Goal: Task Accomplishment & Management: Use online tool/utility

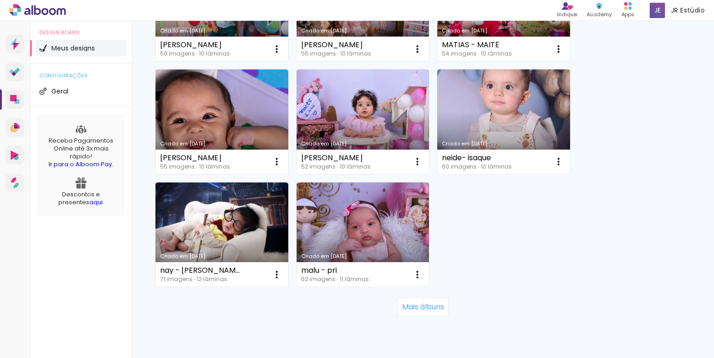
scroll to position [926, 0]
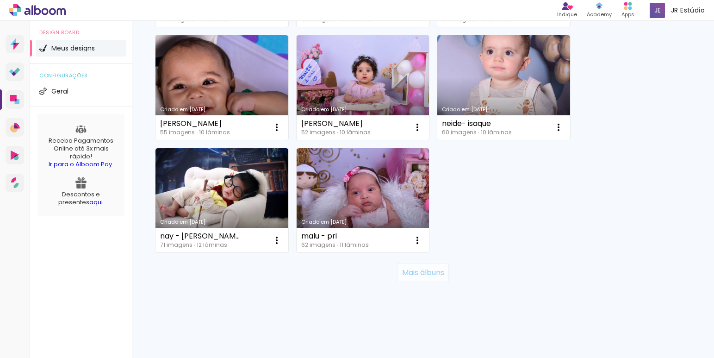
click at [0, 0] on slot "Mais álbuns" at bounding box center [0, 0] width 0 height 0
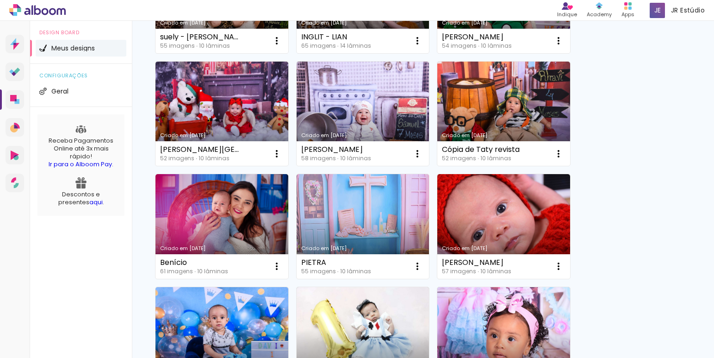
scroll to position [1578, 0]
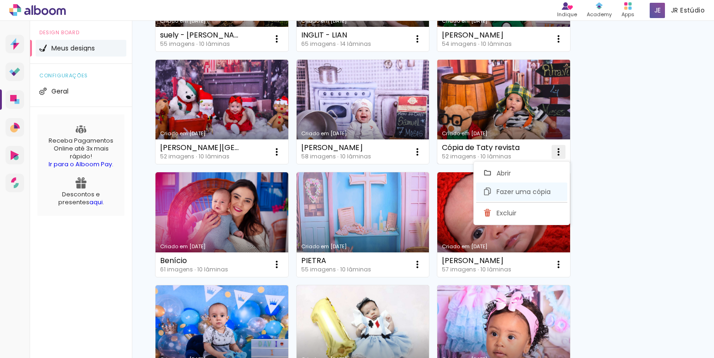
click at [543, 190] on span "Fazer uma cópia" at bounding box center [523, 191] width 54 height 6
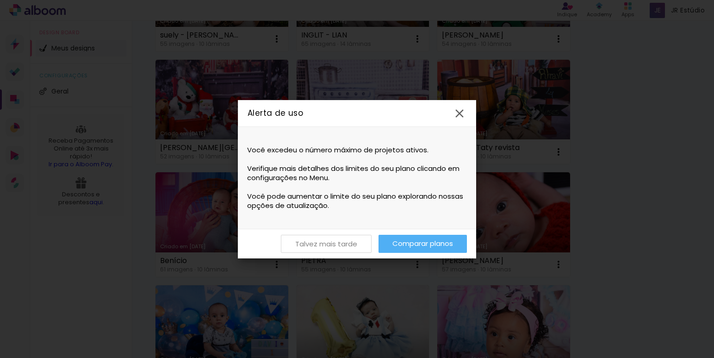
click at [0, 0] on slot "Talvez mais tarde" at bounding box center [0, 0] width 0 height 0
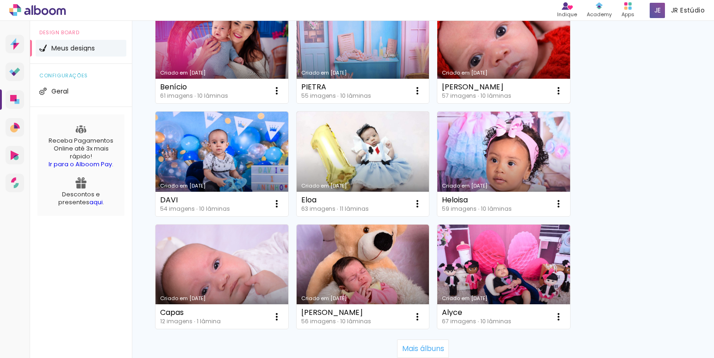
scroll to position [1827, 0]
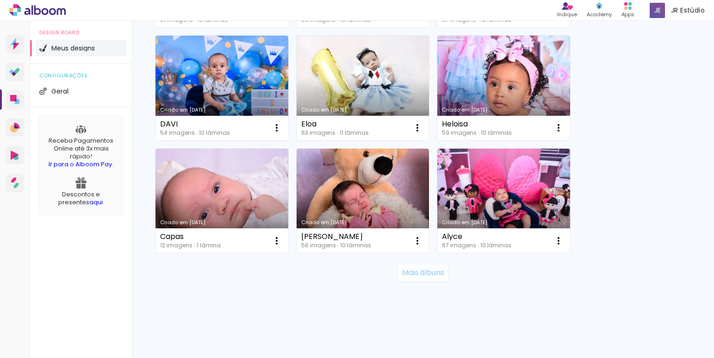
click at [0, 0] on slot "Mais álbuns" at bounding box center [0, 0] width 0 height 0
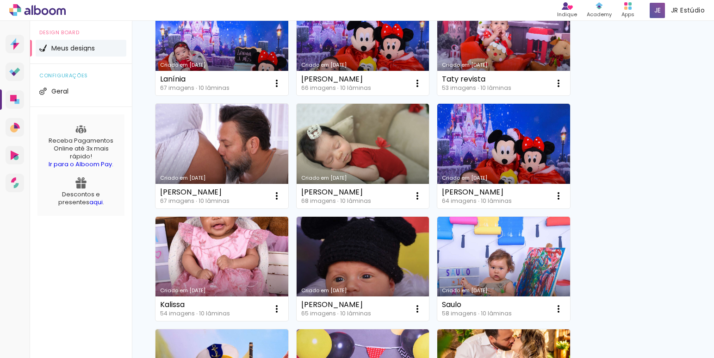
scroll to position [2552, 0]
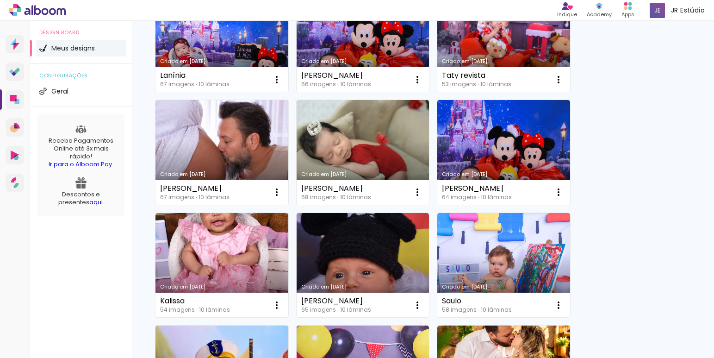
click at [499, 56] on link "Criado em [DATE]" at bounding box center [503, 39] width 133 height 105
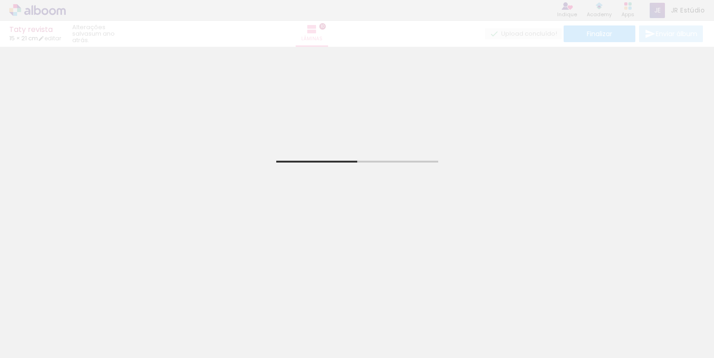
click at [74, 309] on iron-icon at bounding box center [73, 308] width 10 height 10
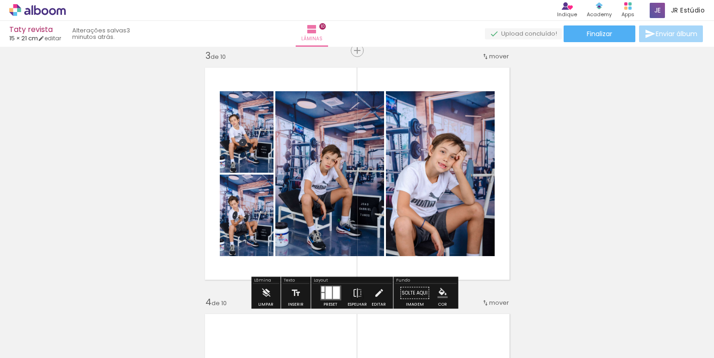
scroll to position [506, 0]
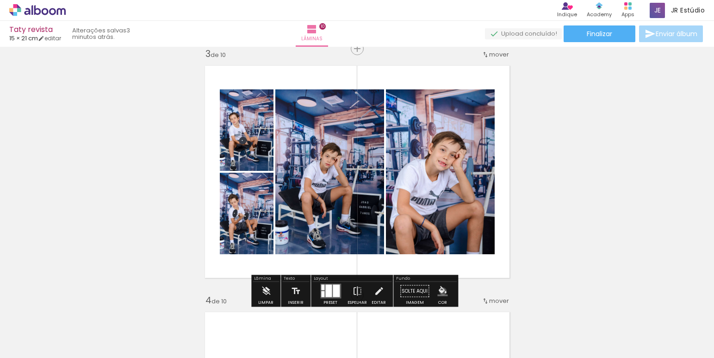
click at [439, 291] on iron-icon "color picker" at bounding box center [442, 291] width 10 height 10
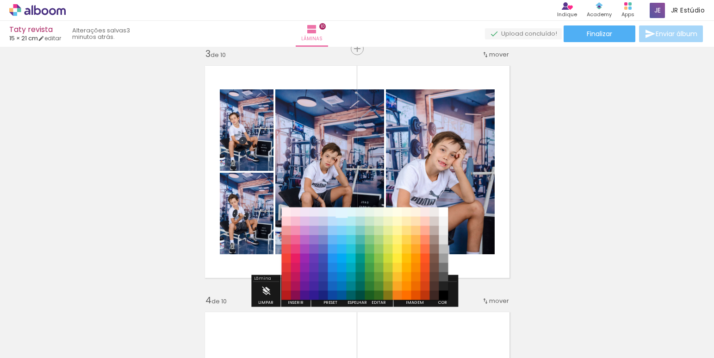
click at [341, 213] on paper-item "#e1f5fe" at bounding box center [341, 211] width 9 height 9
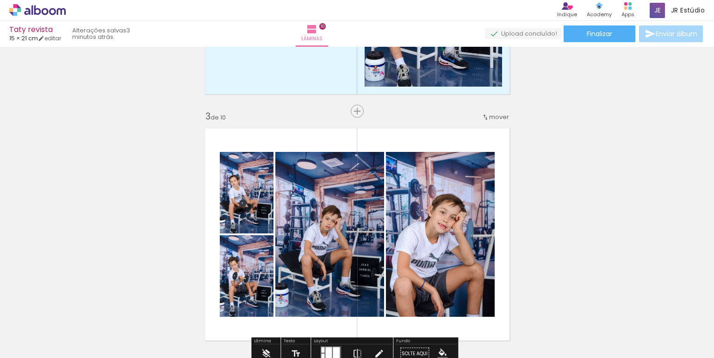
scroll to position [516, 0]
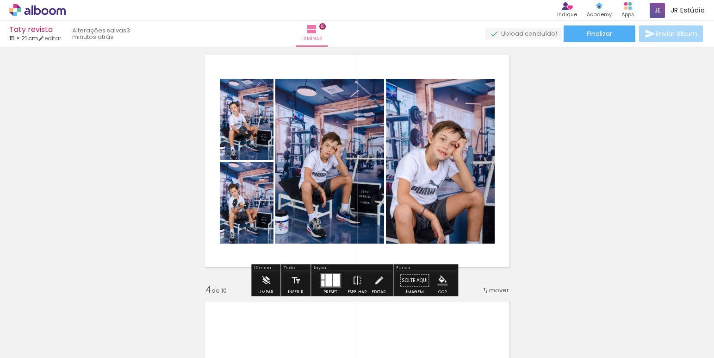
click at [442, 276] on iron-icon "color picker" at bounding box center [442, 280] width 10 height 10
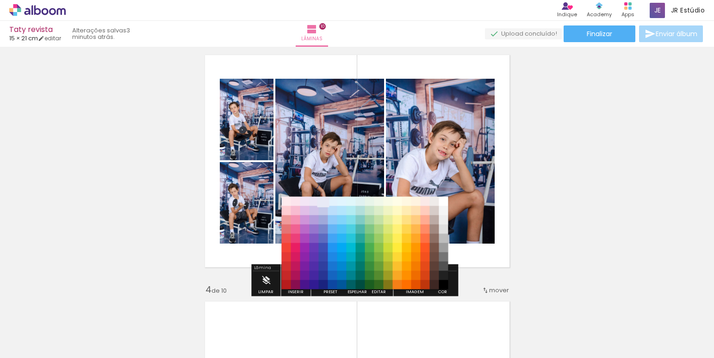
click at [325, 204] on paper-item "#e8eaf6" at bounding box center [323, 201] width 9 height 9
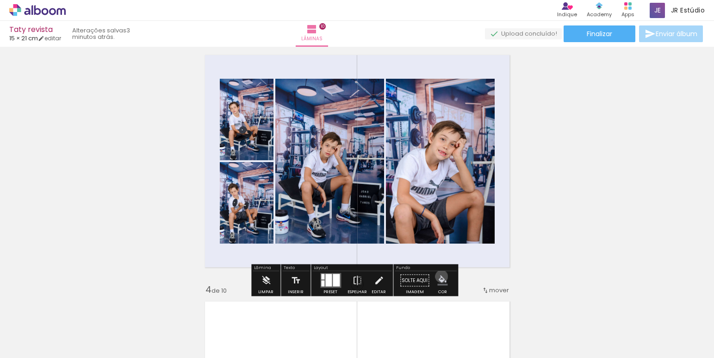
click at [438, 276] on iron-icon "color picker" at bounding box center [442, 280] width 10 height 10
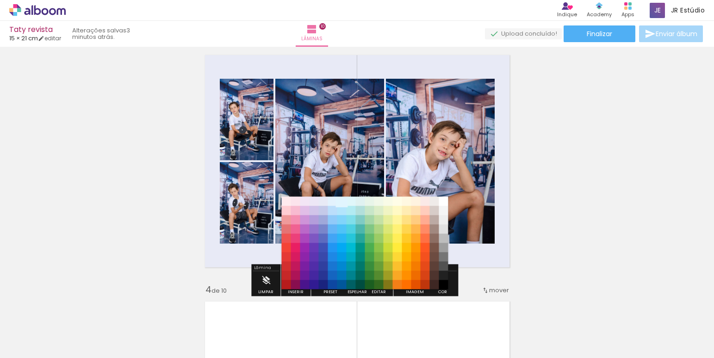
click at [340, 204] on paper-item "#e1f5fe" at bounding box center [341, 201] width 9 height 9
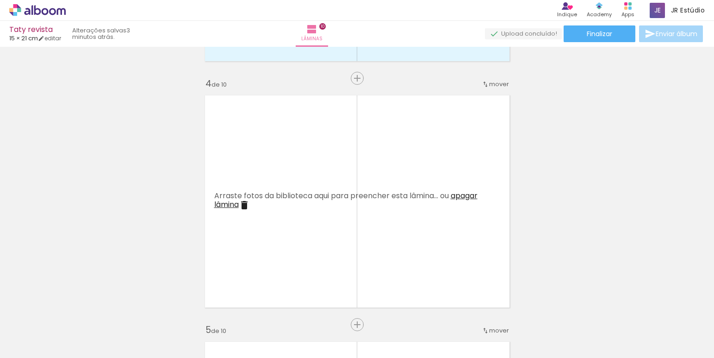
scroll to position [751, 0]
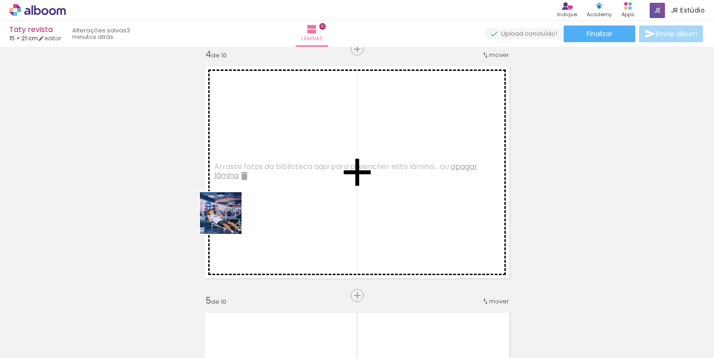
drag, startPoint x: 109, startPoint y: 343, endPoint x: 198, endPoint y: 316, distance: 92.8
click at [244, 211] on quentale-workspace at bounding box center [357, 179] width 714 height 358
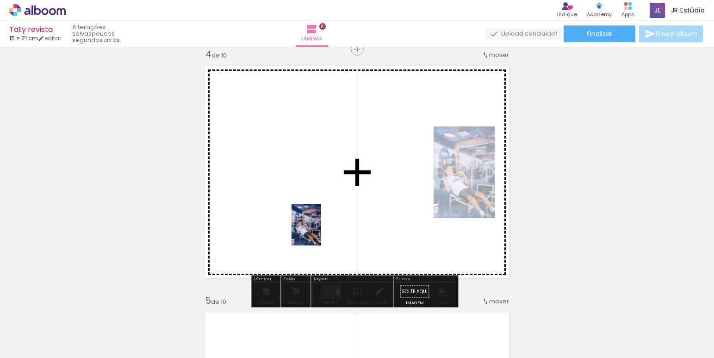
drag, startPoint x: 155, startPoint y: 337, endPoint x: 319, endPoint y: 231, distance: 195.0
click at [319, 231] on quentale-workspace at bounding box center [357, 179] width 714 height 358
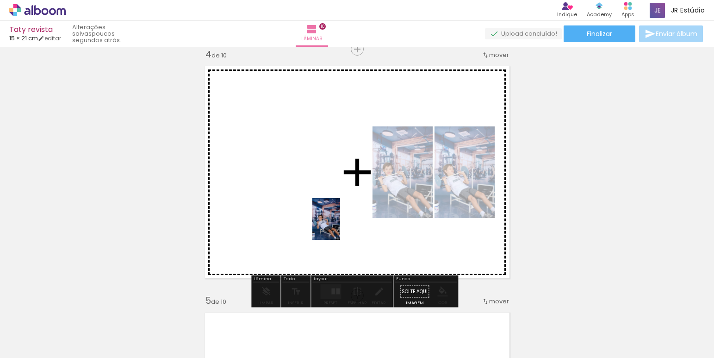
drag, startPoint x: 203, startPoint y: 333, endPoint x: 340, endPoint y: 226, distance: 174.0
click at [340, 226] on quentale-workspace at bounding box center [357, 179] width 714 height 358
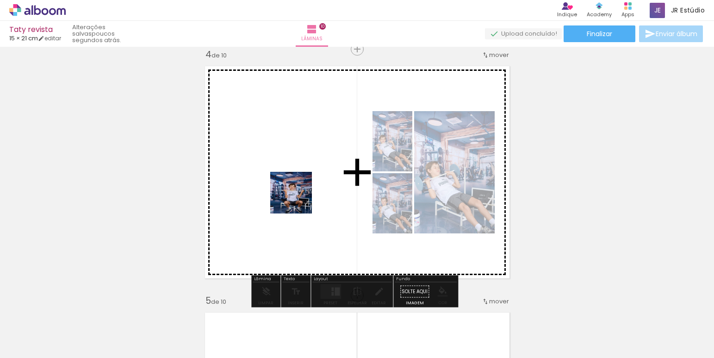
drag, startPoint x: 295, startPoint y: 218, endPoint x: 298, endPoint y: 199, distance: 19.2
click at [298, 199] on quentale-workspace at bounding box center [357, 179] width 714 height 358
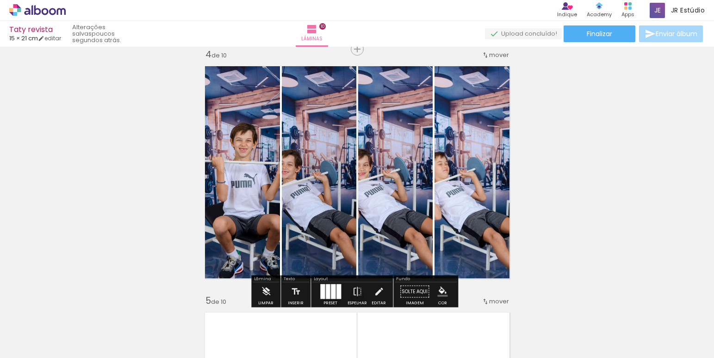
click at [333, 289] on quentale-layouter at bounding box center [330, 291] width 21 height 15
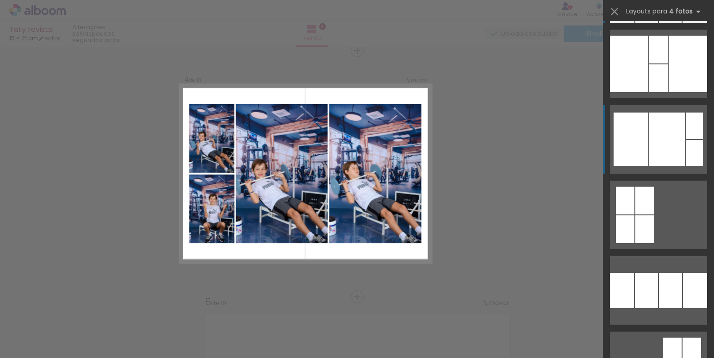
scroll to position [165, 0]
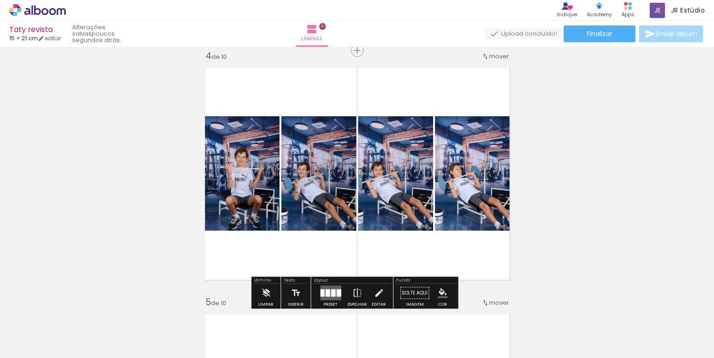
scroll to position [765, 0]
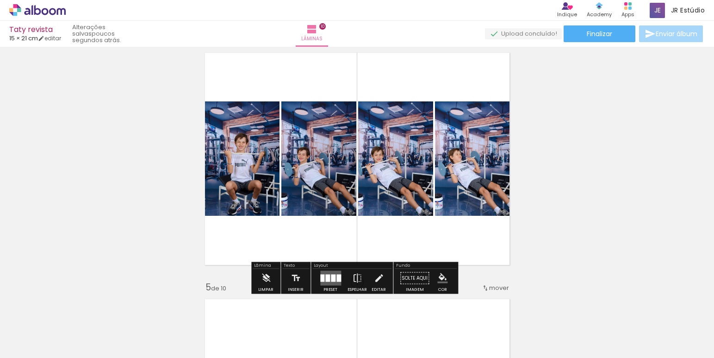
click at [439, 278] on iron-icon "color picker" at bounding box center [442, 278] width 10 height 10
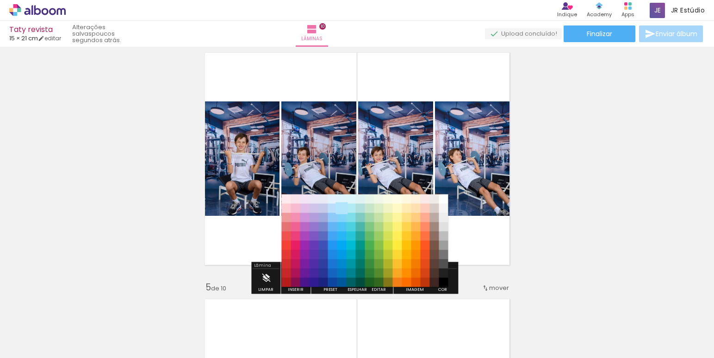
click at [343, 210] on paper-item "#b3e5fc" at bounding box center [341, 208] width 9 height 9
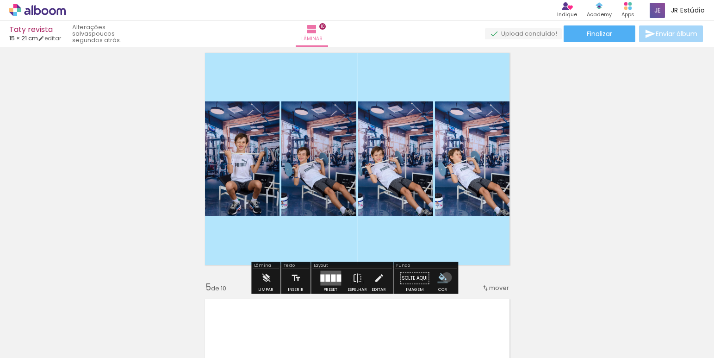
click at [443, 277] on iron-icon "color picker" at bounding box center [442, 278] width 10 height 10
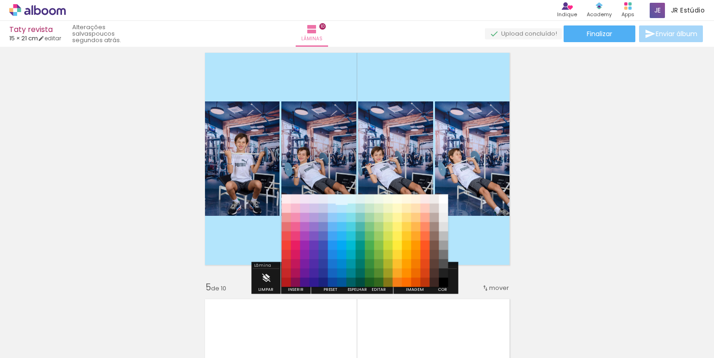
click at [343, 199] on paper-item "#e1f5fe" at bounding box center [341, 198] width 9 height 9
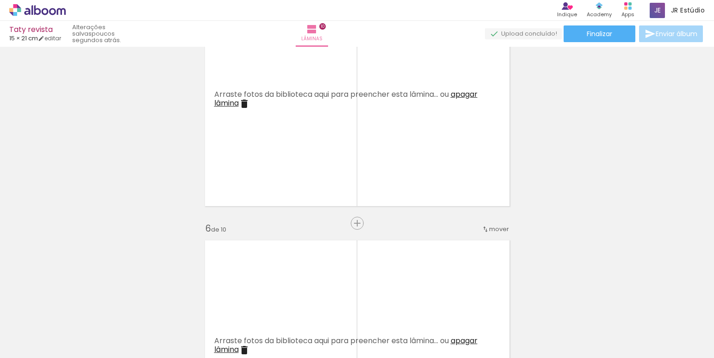
scroll to position [1070, 0]
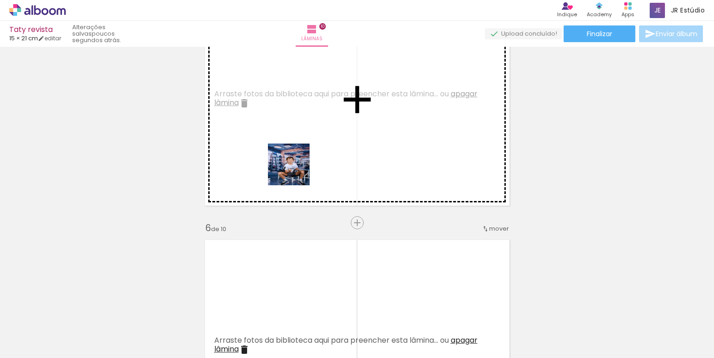
drag, startPoint x: 309, startPoint y: 332, endPoint x: 296, endPoint y: 171, distance: 161.5
click at [296, 171] on quentale-workspace at bounding box center [357, 179] width 714 height 358
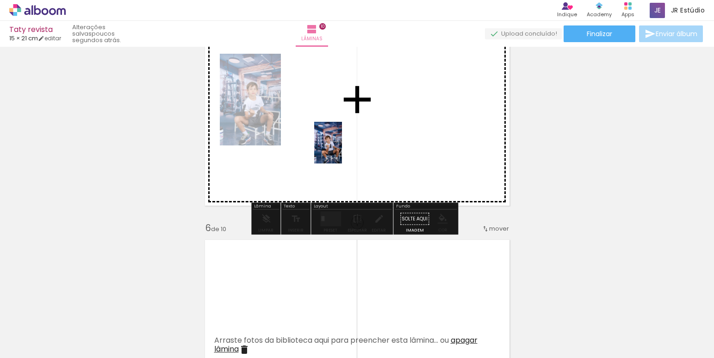
drag, startPoint x: 358, startPoint y: 320, endPoint x: 342, endPoint y: 149, distance: 171.5
click at [342, 149] on quentale-workspace at bounding box center [357, 179] width 714 height 358
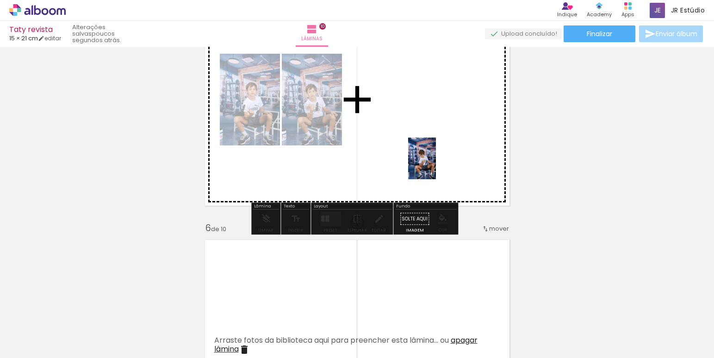
drag, startPoint x: 414, startPoint y: 326, endPoint x: 436, endPoint y: 165, distance: 162.4
click at [436, 165] on quentale-workspace at bounding box center [357, 179] width 714 height 358
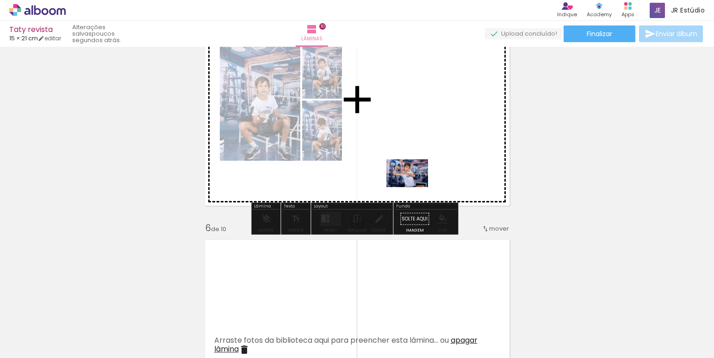
drag, startPoint x: 454, startPoint y: 332, endPoint x: 414, endPoint y: 187, distance: 150.2
click at [414, 187] on quentale-workspace at bounding box center [357, 179] width 714 height 358
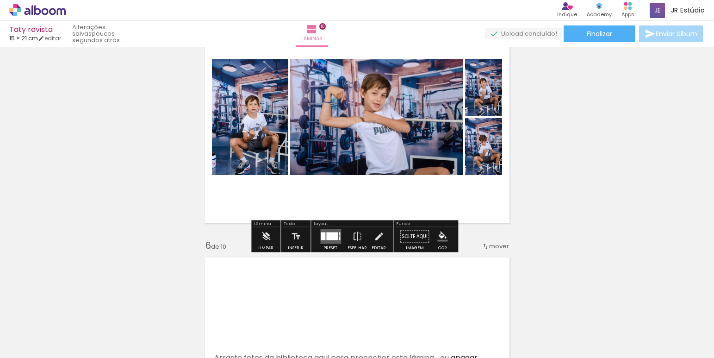
scroll to position [1040, 0]
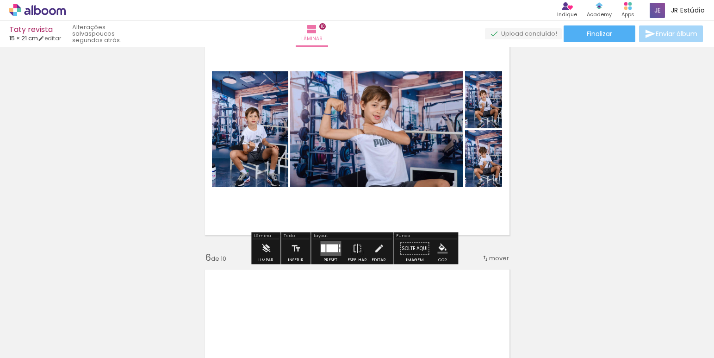
click at [329, 252] on quentale-layouter at bounding box center [330, 248] width 21 height 15
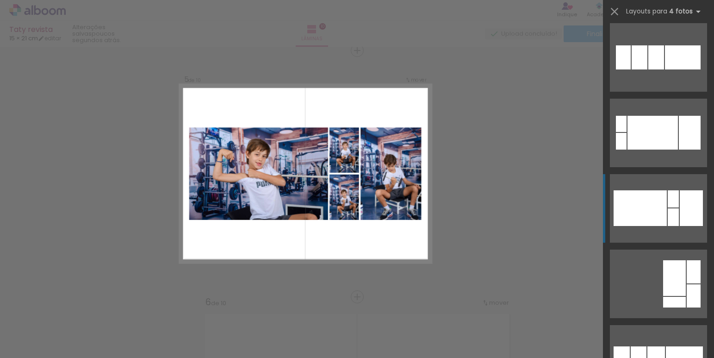
scroll to position [576, 0]
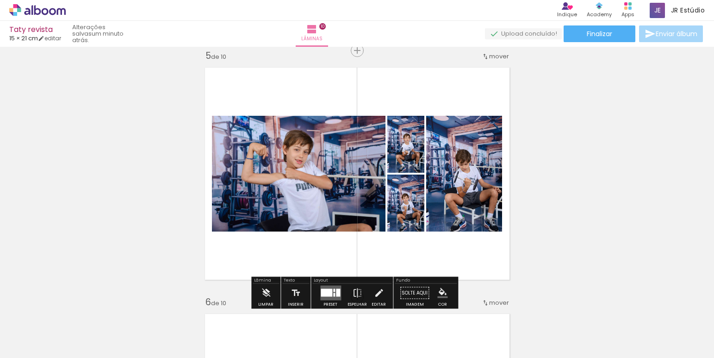
click at [439, 293] on iron-icon "color picker" at bounding box center [442, 293] width 10 height 10
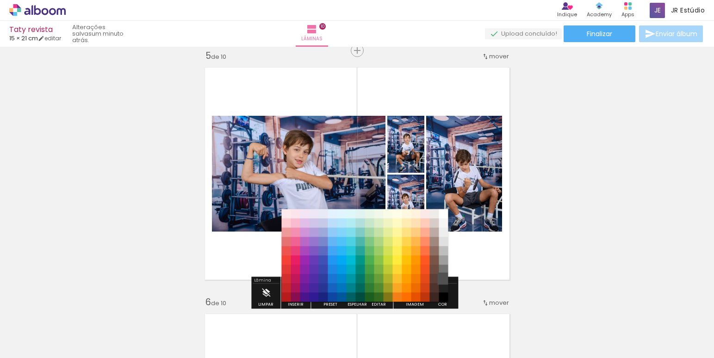
click at [344, 224] on paper-item "#b3e5fc" at bounding box center [341, 222] width 9 height 9
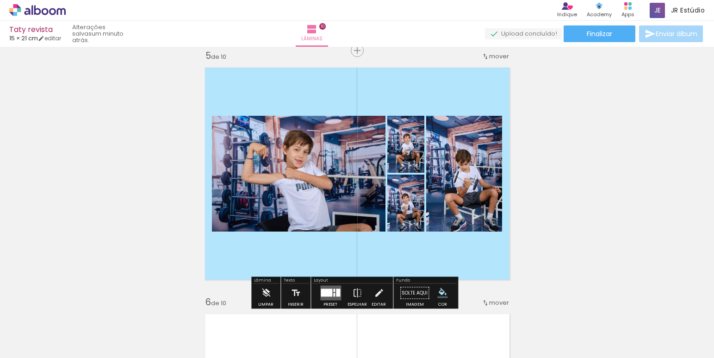
click at [439, 293] on iron-icon "color picker" at bounding box center [442, 293] width 10 height 10
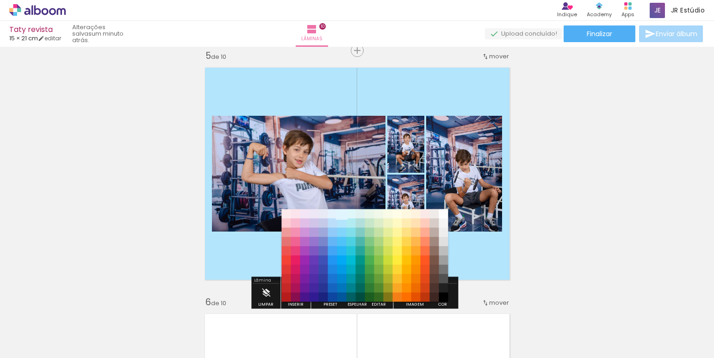
click at [343, 213] on paper-item "#e1f5fe" at bounding box center [341, 213] width 9 height 9
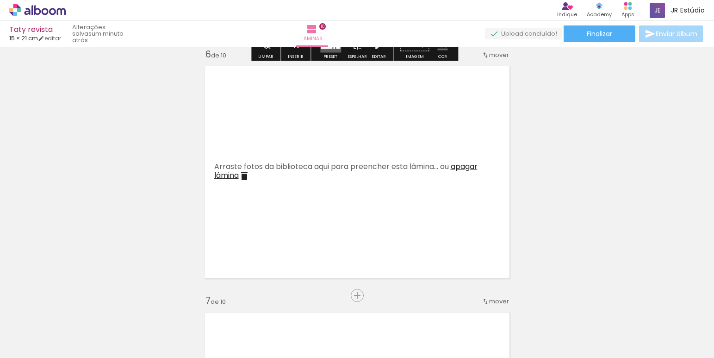
scroll to position [1245, 0]
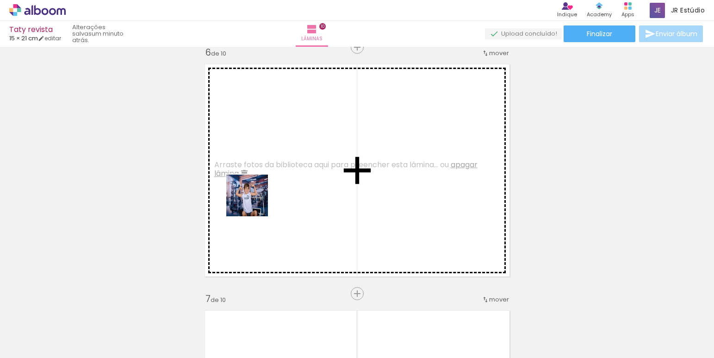
drag, startPoint x: 511, startPoint y: 326, endPoint x: 253, endPoint y: 202, distance: 285.7
click at [253, 202] on quentale-workspace at bounding box center [357, 179] width 714 height 358
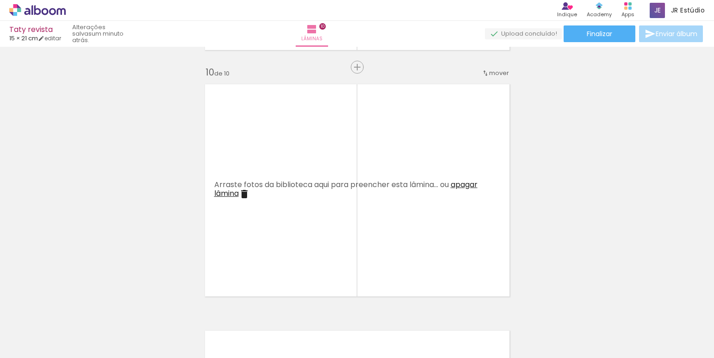
scroll to position [2220, 0]
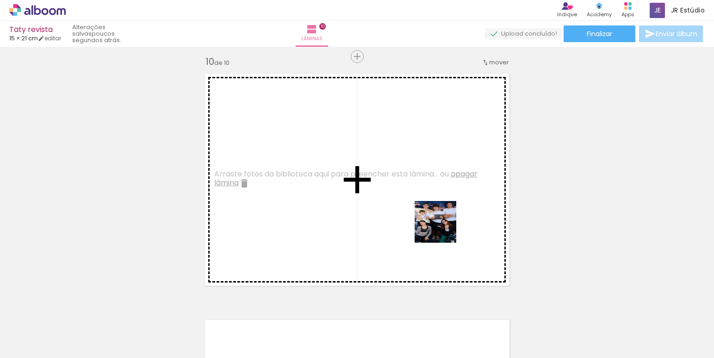
drag, startPoint x: 684, startPoint y: 339, endPoint x: 425, endPoint y: 229, distance: 281.0
click at [425, 229] on quentale-workspace at bounding box center [357, 179] width 714 height 358
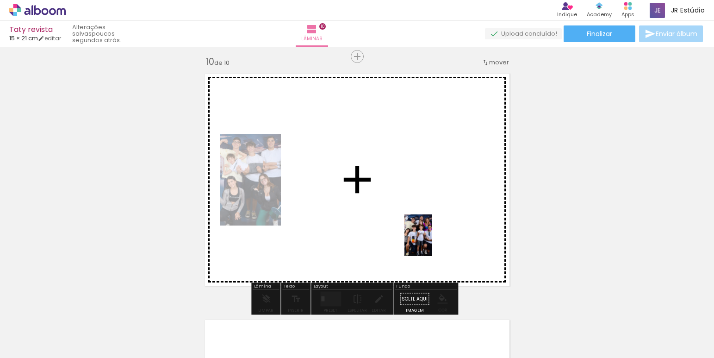
drag, startPoint x: 629, startPoint y: 332, endPoint x: 432, endPoint y: 242, distance: 216.7
click at [432, 242] on quentale-workspace at bounding box center [357, 179] width 714 height 358
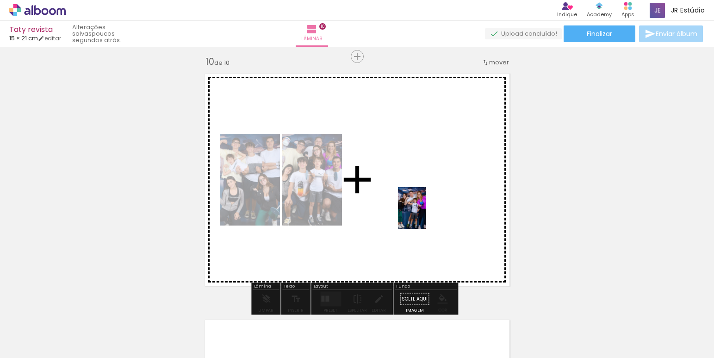
drag, startPoint x: 572, startPoint y: 331, endPoint x: 426, endPoint y: 215, distance: 187.0
click at [426, 215] on quentale-workspace at bounding box center [357, 179] width 714 height 358
